Goal: Information Seeking & Learning: Learn about a topic

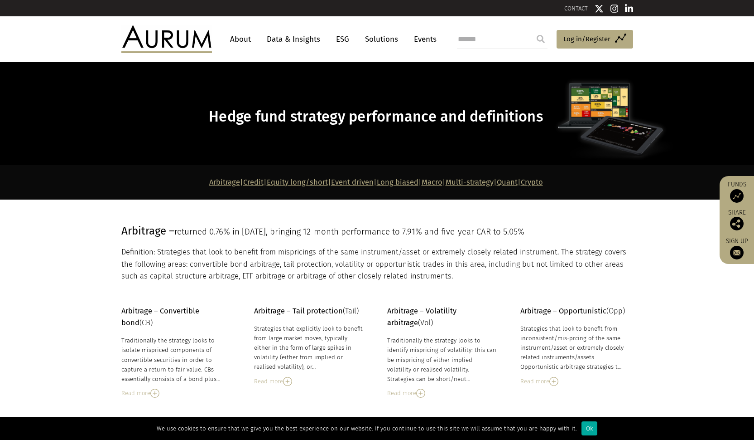
click at [289, 36] on link "Data & Insights" at bounding box center [293, 39] width 63 height 17
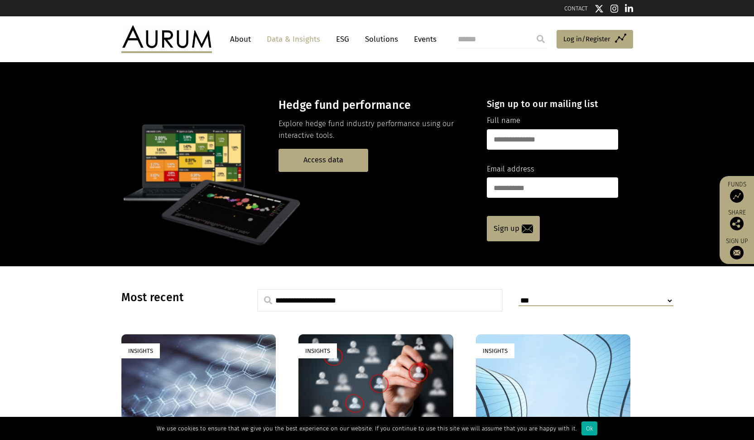
click at [246, 34] on link "About" at bounding box center [241, 39] width 30 height 17
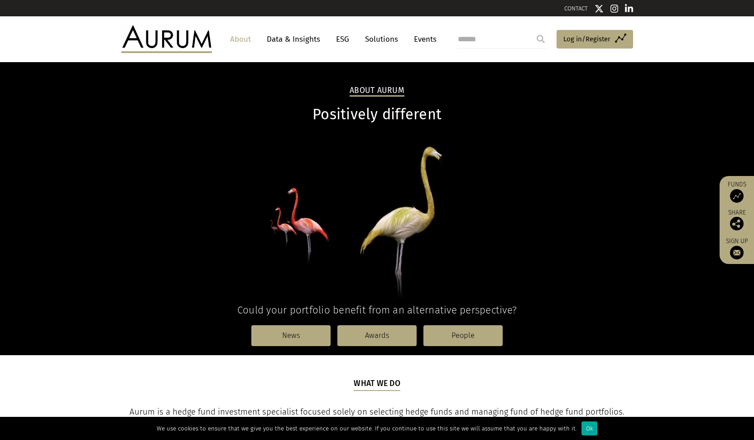
click at [511, 39] on input "search" at bounding box center [502, 39] width 91 height 18
type input "***"
click at [541, 39] on input "submit" at bounding box center [541, 39] width 18 height 18
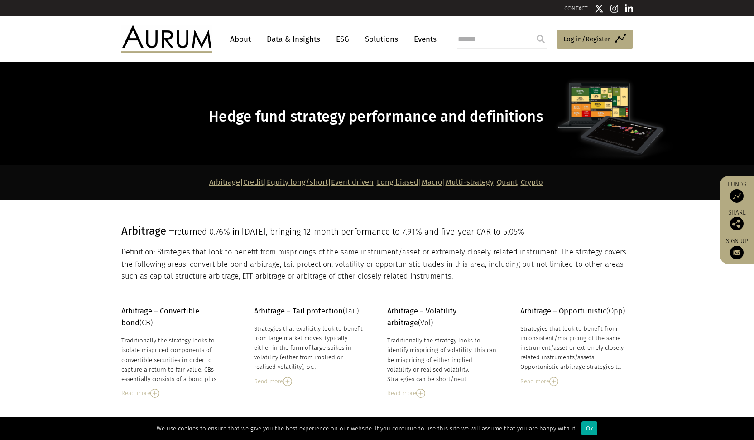
click at [518, 182] on link "Quant" at bounding box center [507, 182] width 21 height 9
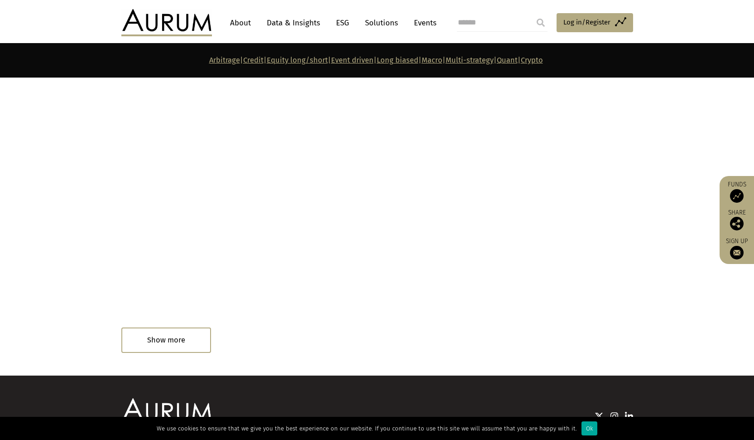
scroll to position [4962, 0]
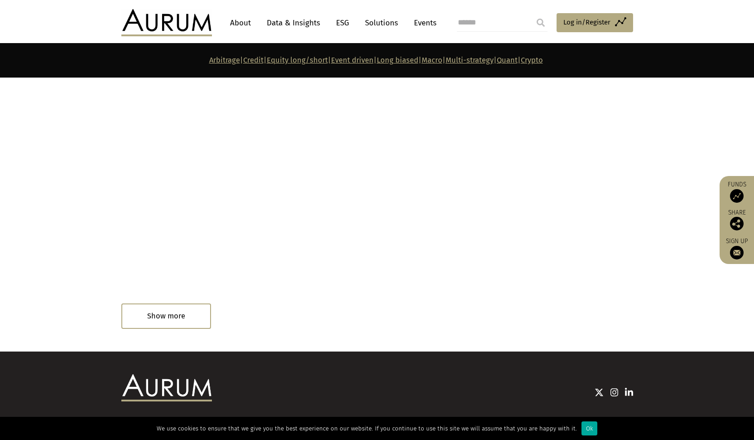
click at [189, 308] on div "Read in 33 minutes" at bounding box center [158, 317] width 74 height 18
click at [167, 308] on div "Read in 33 minutes" at bounding box center [158, 317] width 74 height 18
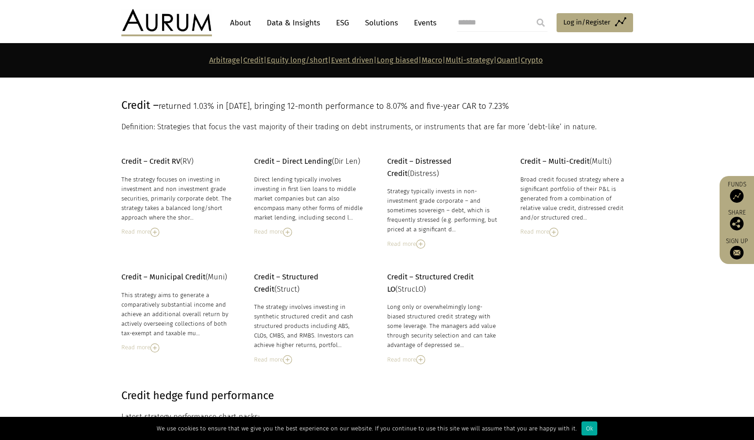
scroll to position [0, 0]
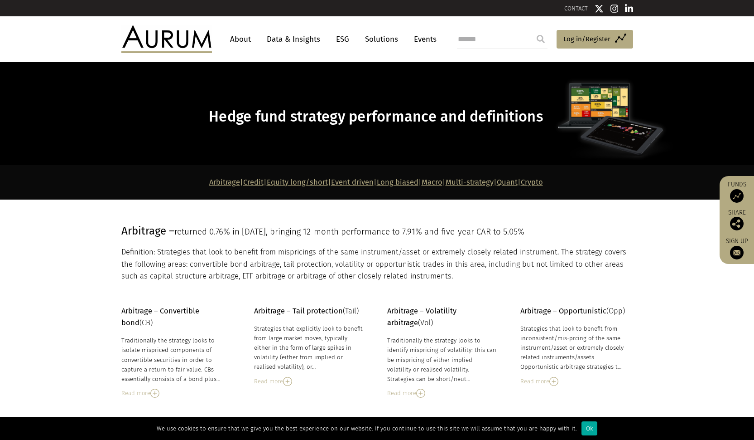
click at [518, 178] on link "Quant" at bounding box center [507, 182] width 21 height 9
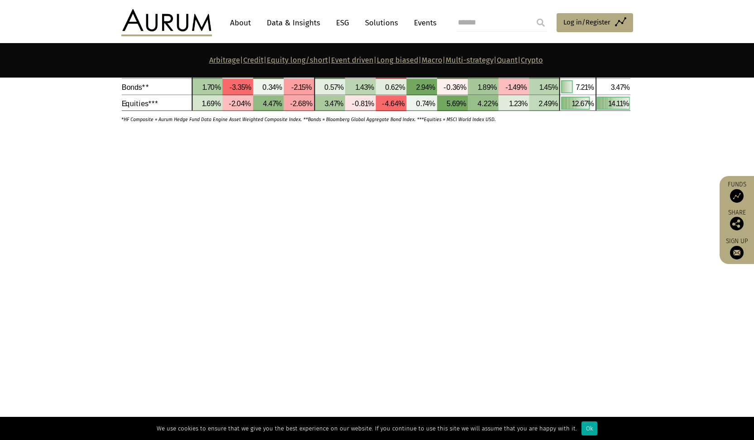
scroll to position [3818, 0]
